Goal: Task Accomplishment & Management: Manage account settings

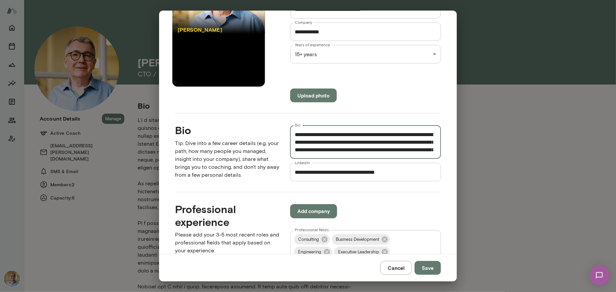
scroll to position [372, 0]
type textarea "**********"
click at [428, 269] on button "Save" at bounding box center [427, 268] width 26 height 14
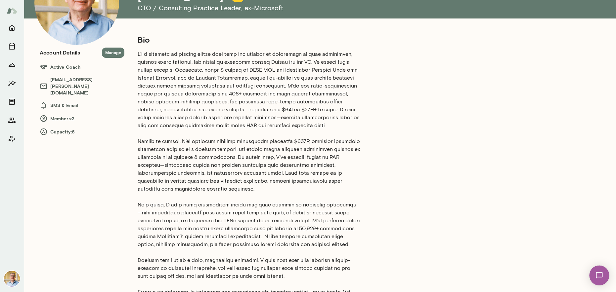
scroll to position [0, 0]
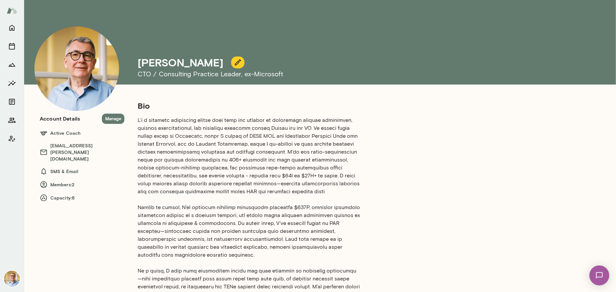
click at [234, 61] on icon "button" at bounding box center [238, 63] width 8 height 8
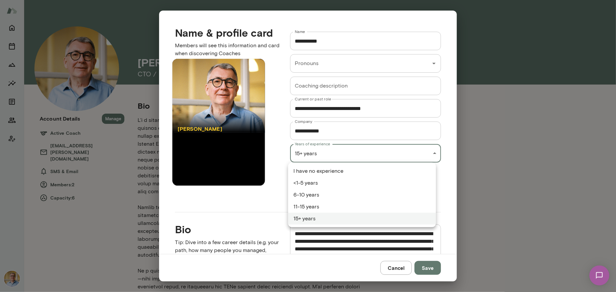
click at [423, 0] on div "**********" at bounding box center [308, 0] width 616 height 0
click at [392, 267] on div at bounding box center [308, 146] width 616 height 292
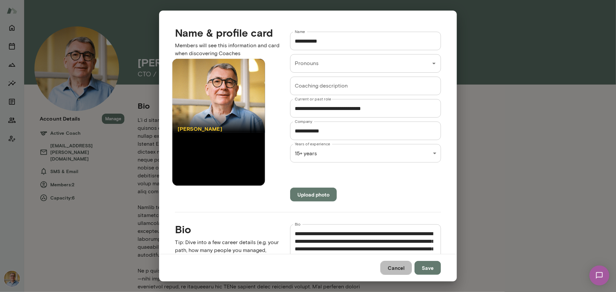
click at [392, 267] on button "Cancel" at bounding box center [395, 268] width 31 height 14
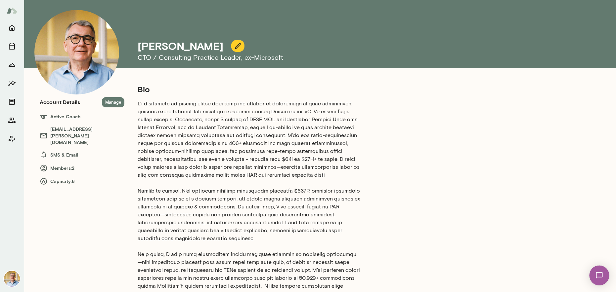
scroll to position [50, 0]
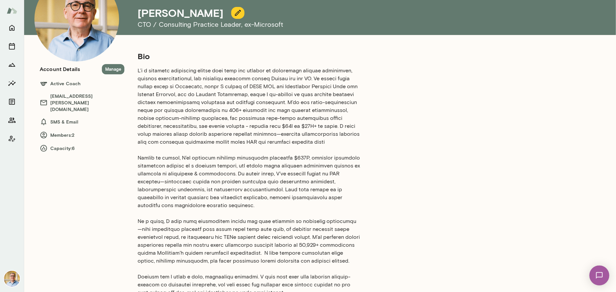
click at [235, 13] on icon "button" at bounding box center [238, 13] width 6 height 6
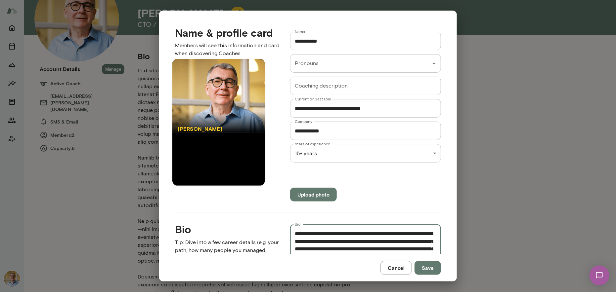
click at [314, 235] on textarea "Bio" at bounding box center [364, 241] width 139 height 23
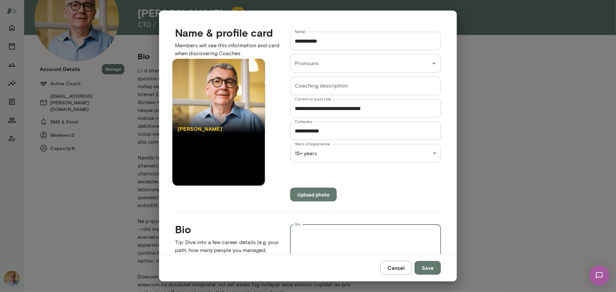
paste textarea "**********"
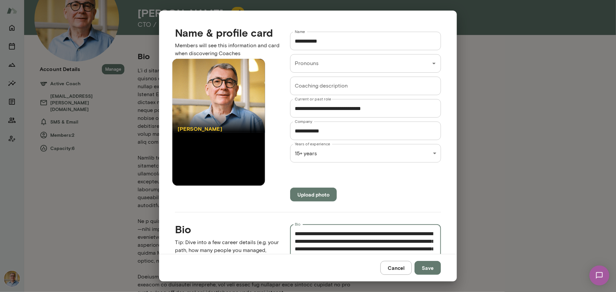
scroll to position [364, 0]
type textarea "**********"
click at [428, 267] on button "Save" at bounding box center [427, 268] width 26 height 14
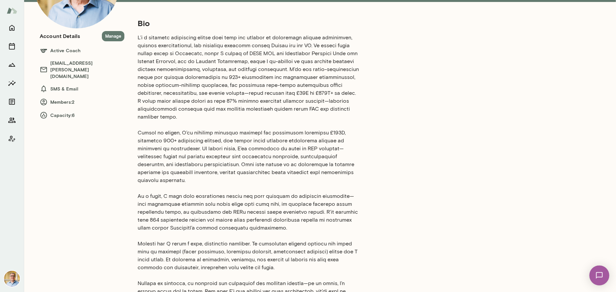
scroll to position [17, 0]
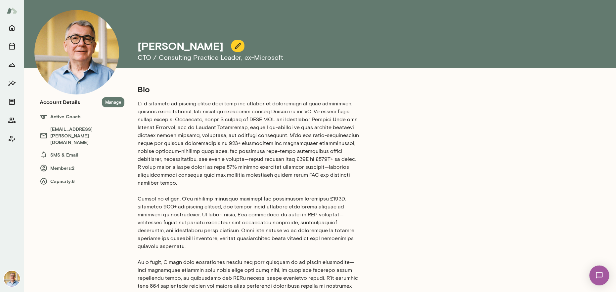
click at [234, 46] on icon "button" at bounding box center [238, 46] width 8 height 8
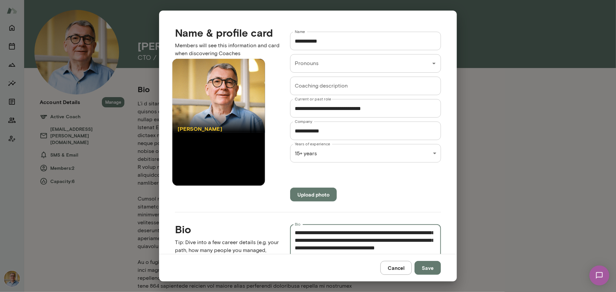
scroll to position [82, 0]
click at [342, 242] on textarea "Bio" at bounding box center [364, 241] width 139 height 23
type textarea "**********"
click at [426, 268] on button "Save" at bounding box center [427, 268] width 26 height 14
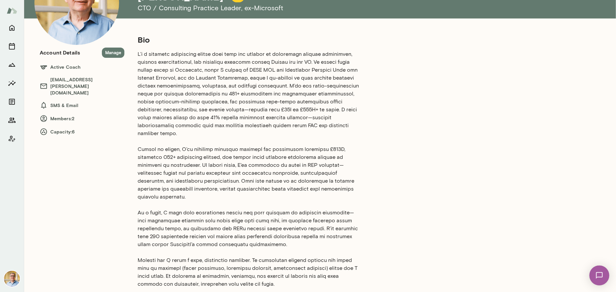
scroll to position [0, 0]
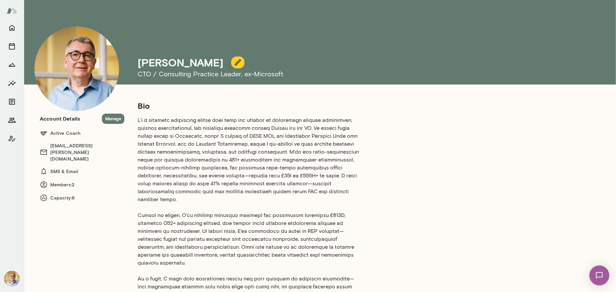
click at [234, 62] on icon "button" at bounding box center [238, 63] width 8 height 8
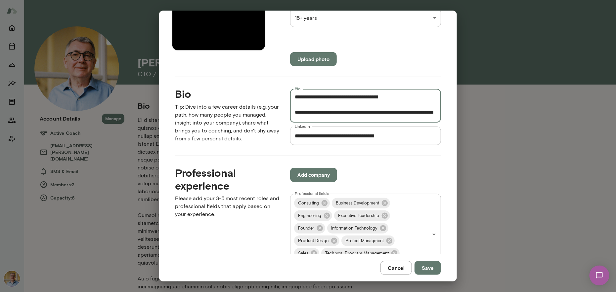
scroll to position [256, 0]
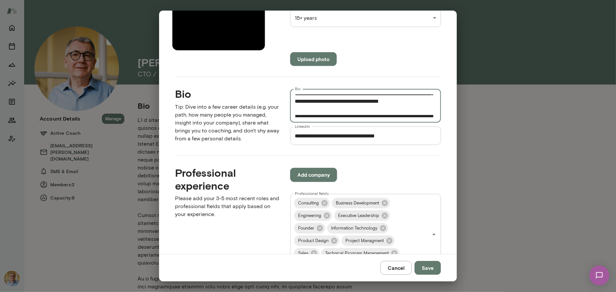
drag, startPoint x: 323, startPoint y: 108, endPoint x: 352, endPoint y: 108, distance: 28.8
click at [352, 108] on textarea "Bio" at bounding box center [364, 106] width 139 height 23
click at [384, 102] on textarea "Bio" at bounding box center [364, 106] width 139 height 23
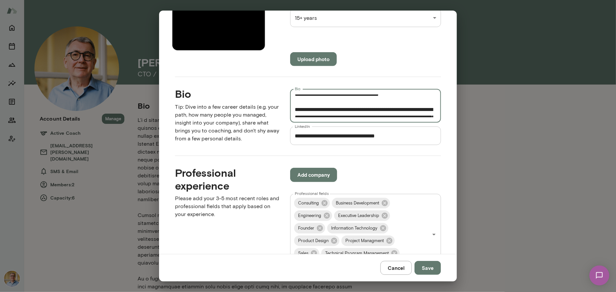
scroll to position [269, 0]
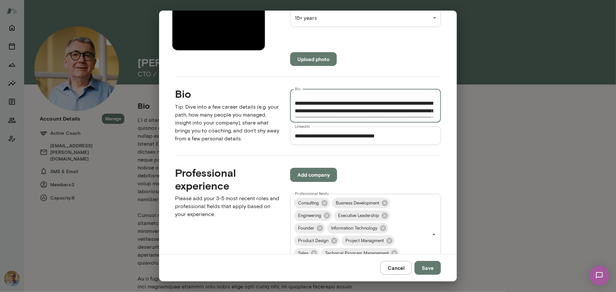
click at [297, 102] on textarea "Bio" at bounding box center [364, 106] width 139 height 23
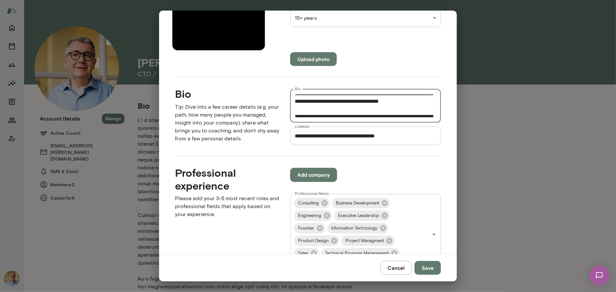
scroll to position [242, 0]
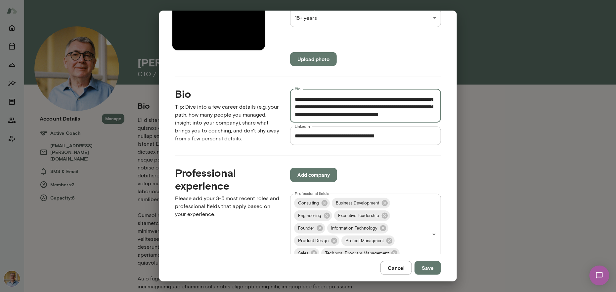
drag, startPoint x: 397, startPoint y: 106, endPoint x: 419, endPoint y: 106, distance: 22.2
click at [419, 106] on textarea "Bio" at bounding box center [364, 106] width 139 height 23
click at [339, 111] on textarea "Bio" at bounding box center [364, 106] width 139 height 23
type textarea "**********"
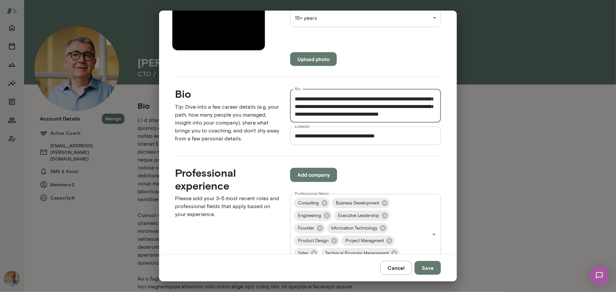
click at [395, 268] on button "Cancel" at bounding box center [395, 268] width 31 height 14
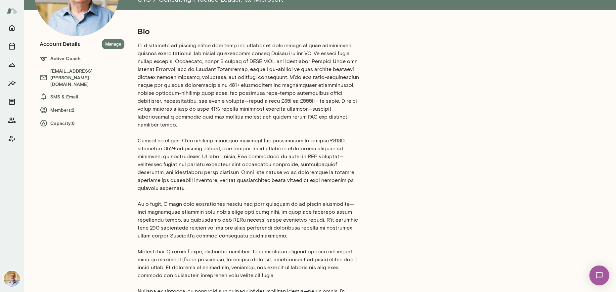
scroll to position [33, 0]
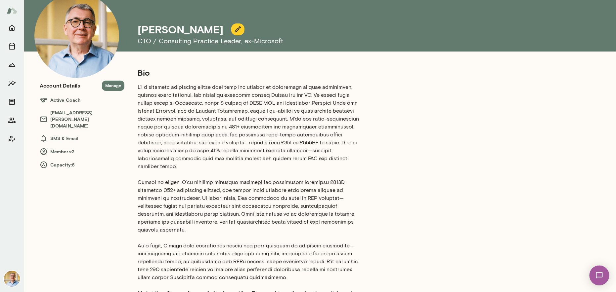
click at [235, 28] on icon "button" at bounding box center [238, 29] width 6 height 6
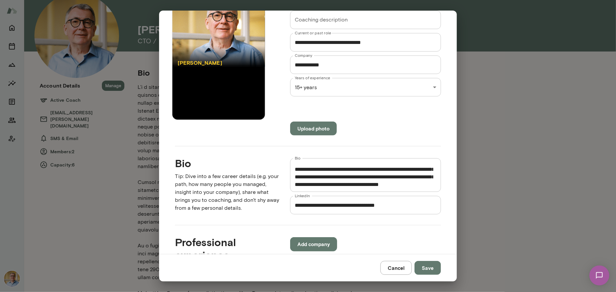
scroll to position [249, 0]
click at [398, 269] on button "Cancel" at bounding box center [395, 268] width 31 height 14
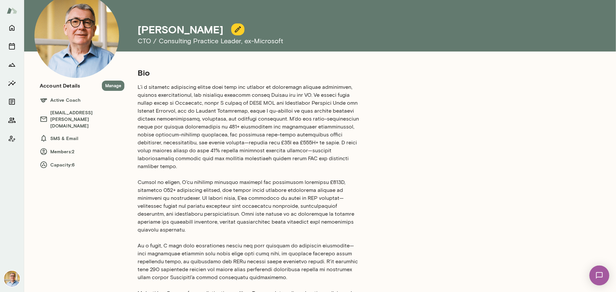
click at [234, 30] on icon "button" at bounding box center [238, 29] width 8 height 8
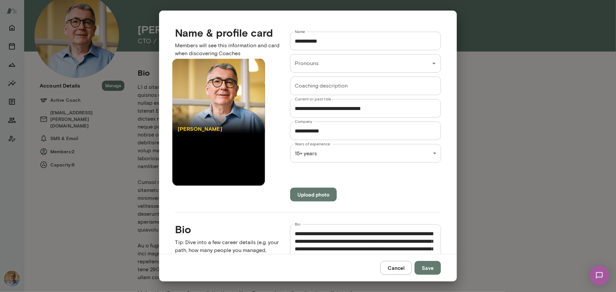
click at [315, 236] on textarea "Bio" at bounding box center [364, 241] width 139 height 23
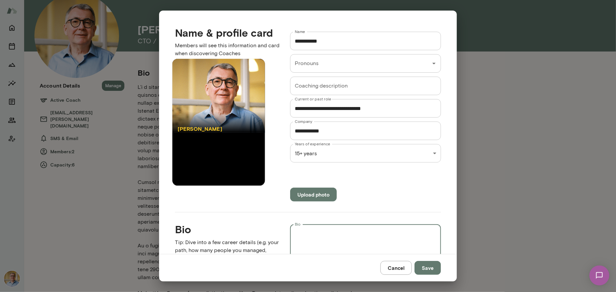
paste textarea "**********"
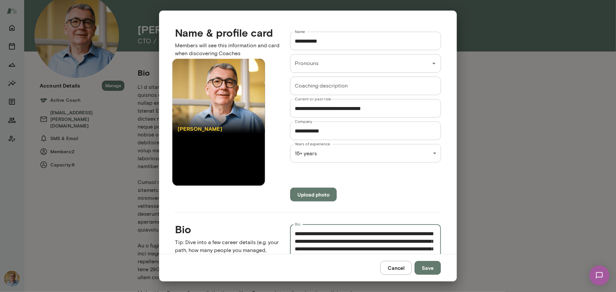
scroll to position [372, 0]
type textarea "**********"
click at [426, 269] on button "Save" at bounding box center [427, 268] width 26 height 14
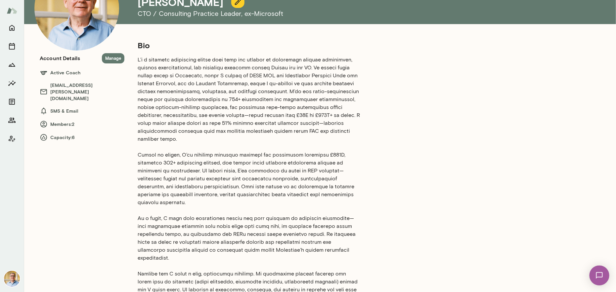
scroll to position [0, 0]
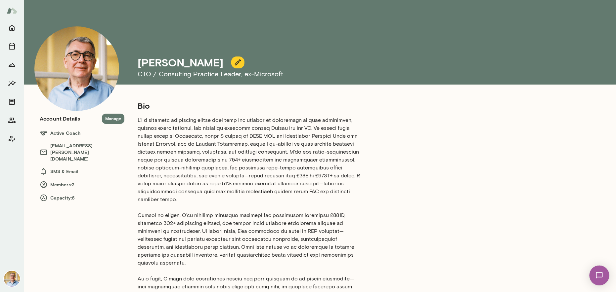
click at [115, 119] on button "Manage" at bounding box center [113, 119] width 22 height 10
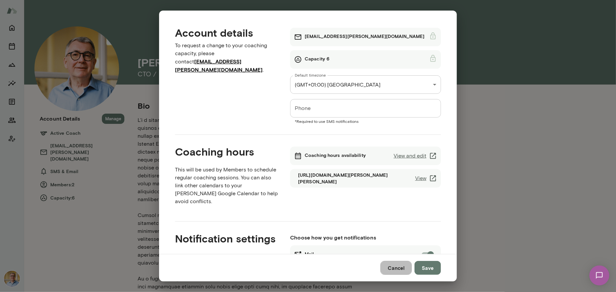
click at [396, 267] on button "Cancel" at bounding box center [395, 268] width 31 height 14
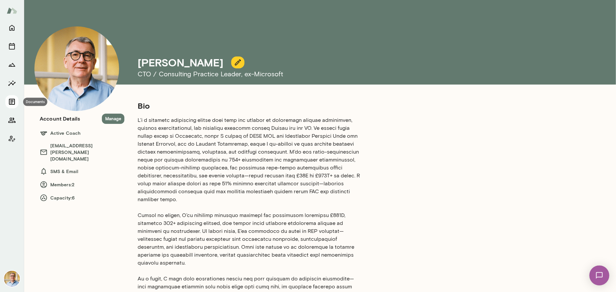
click at [13, 100] on icon "Documents" at bounding box center [12, 102] width 8 height 8
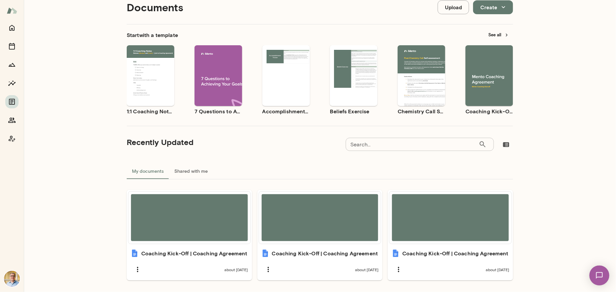
scroll to position [40, 0]
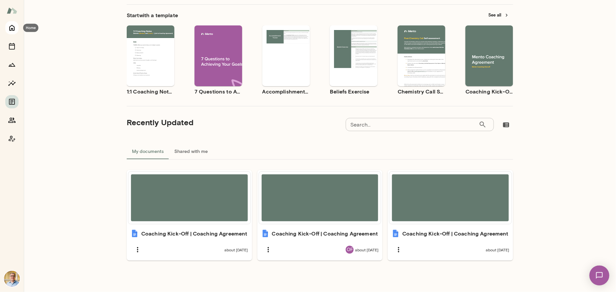
click at [10, 26] on icon "Home" at bounding box center [12, 28] width 8 height 8
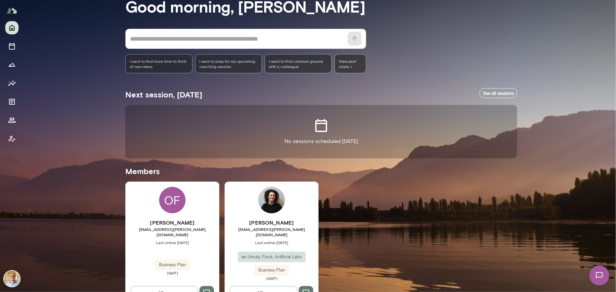
click at [67, 139] on div "Mindset reflective Good morning, [PERSON_NAME] * ​ ​ I want to find more time t…" at bounding box center [320, 137] width 592 height 354
